Goal: Navigation & Orientation: Find specific page/section

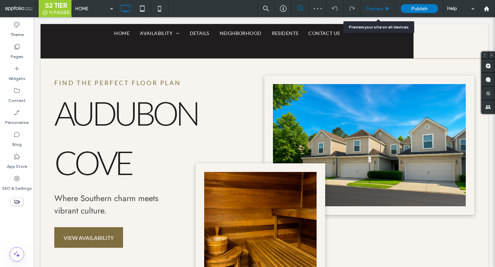
click at [383, 7] on div "Preview" at bounding box center [377, 9] width 35 height 6
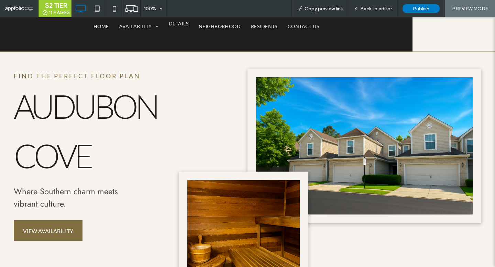
click at [180, 22] on span "DETAILS" at bounding box center [179, 23] width 20 height 7
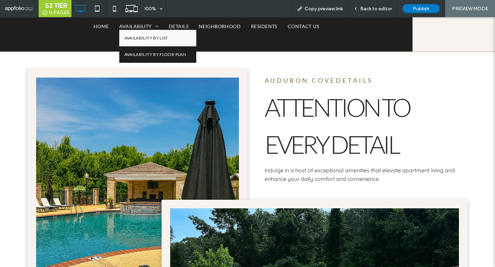
click at [136, 52] on span "AVAILABILITY BY FLOOR PLAN" at bounding box center [154, 55] width 61 height 6
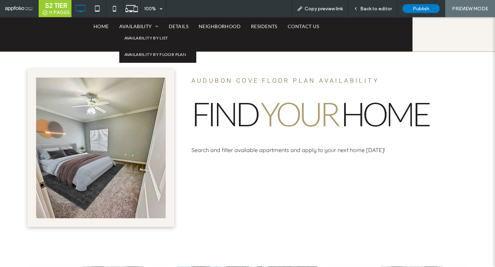
click at [134, 33] on link "AVAILABILITY BY LIST" at bounding box center [157, 38] width 77 height 16
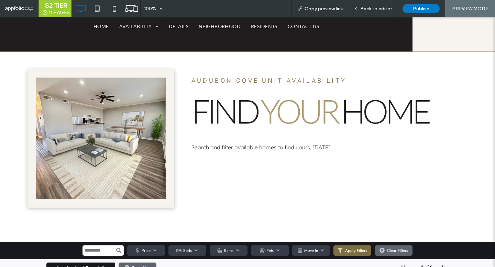
click at [182, 28] on li "DETAILS" at bounding box center [179, 26] width 30 height 7
